Goal: Information Seeking & Learning: Compare options

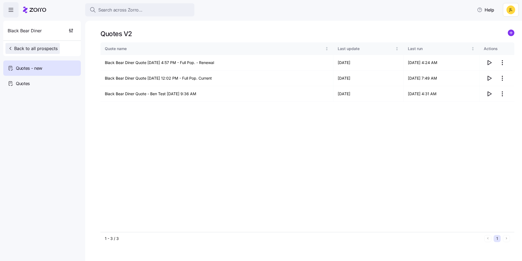
click at [38, 47] on span "Back to all prospects" at bounding box center [33, 48] width 50 height 7
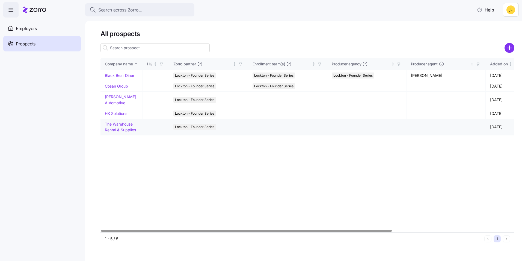
click at [124, 128] on link "The Warehouse Rental & Supplies" at bounding box center [120, 127] width 31 height 11
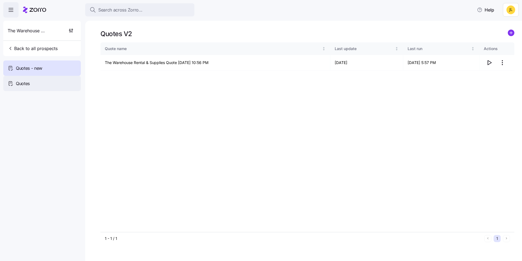
click at [48, 80] on div "Quotes" at bounding box center [42, 83] width 78 height 15
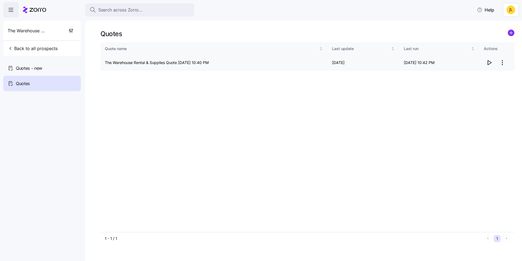
click at [488, 61] on icon "button" at bounding box center [490, 62] width 4 height 4
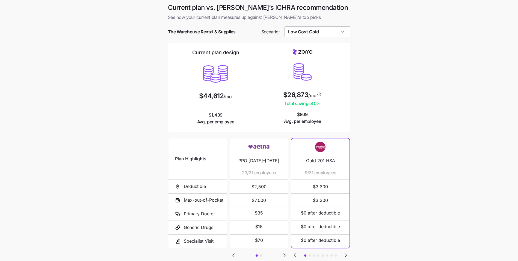
click at [315, 31] on input "Low Cost Gold" at bounding box center [318, 31] width 66 height 11
click at [318, 84] on div "Target Plan" at bounding box center [317, 86] width 61 height 10
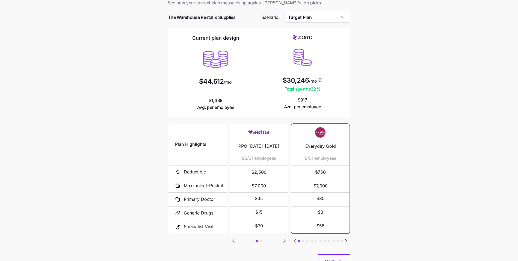
scroll to position [27, 0]
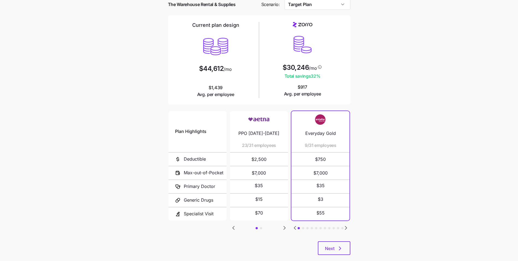
click at [347, 224] on icon "Go to next slide" at bounding box center [346, 227] width 7 height 7
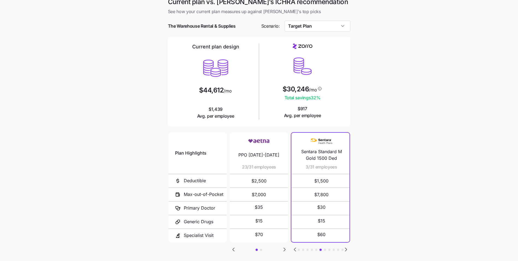
scroll to position [0, 0]
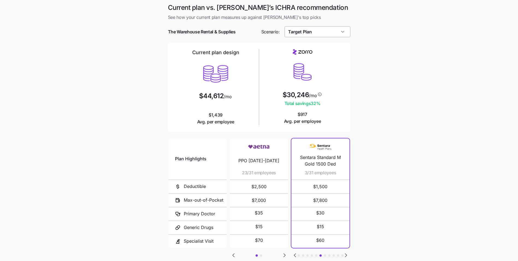
click at [306, 32] on input "Target Plan" at bounding box center [318, 31] width 66 height 11
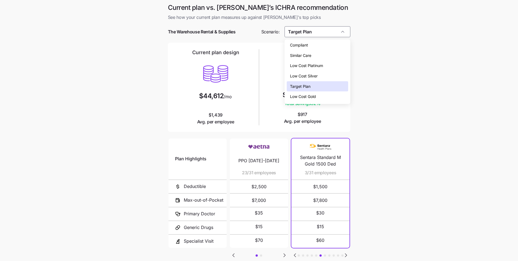
click at [287, 256] on icon "Go to next slide" at bounding box center [284, 255] width 7 height 7
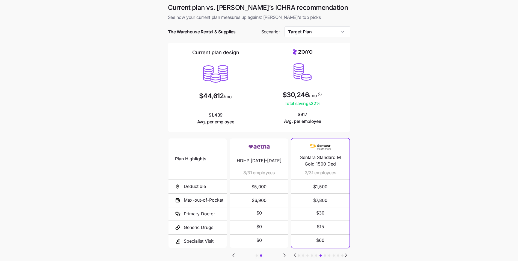
click at [235, 256] on icon "Go to previous slide" at bounding box center [233, 255] width 7 height 7
click at [282, 252] on icon "Go to next slide" at bounding box center [284, 255] width 7 height 7
click at [317, 31] on input "Target Plan" at bounding box center [318, 31] width 66 height 11
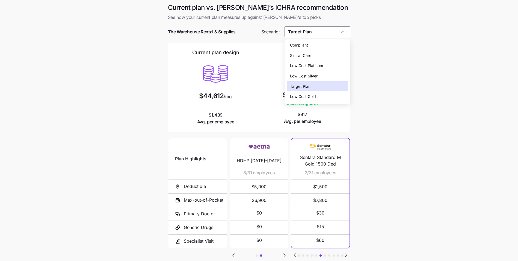
click at [321, 63] on span "Low Cost Platinum" at bounding box center [306, 66] width 33 height 6
type input "Low Cost Platinum"
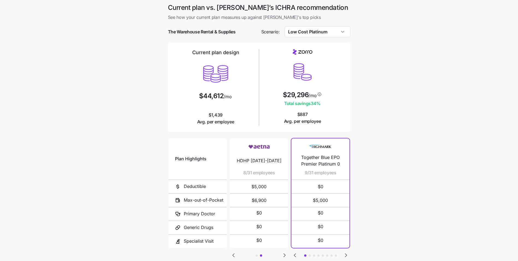
click at [399, 101] on main "Current plan vs. Zorro’s ICHRA recommendation See how your current plan measure…" at bounding box center [259, 149] width 518 height 298
